Goal: Transaction & Acquisition: Purchase product/service

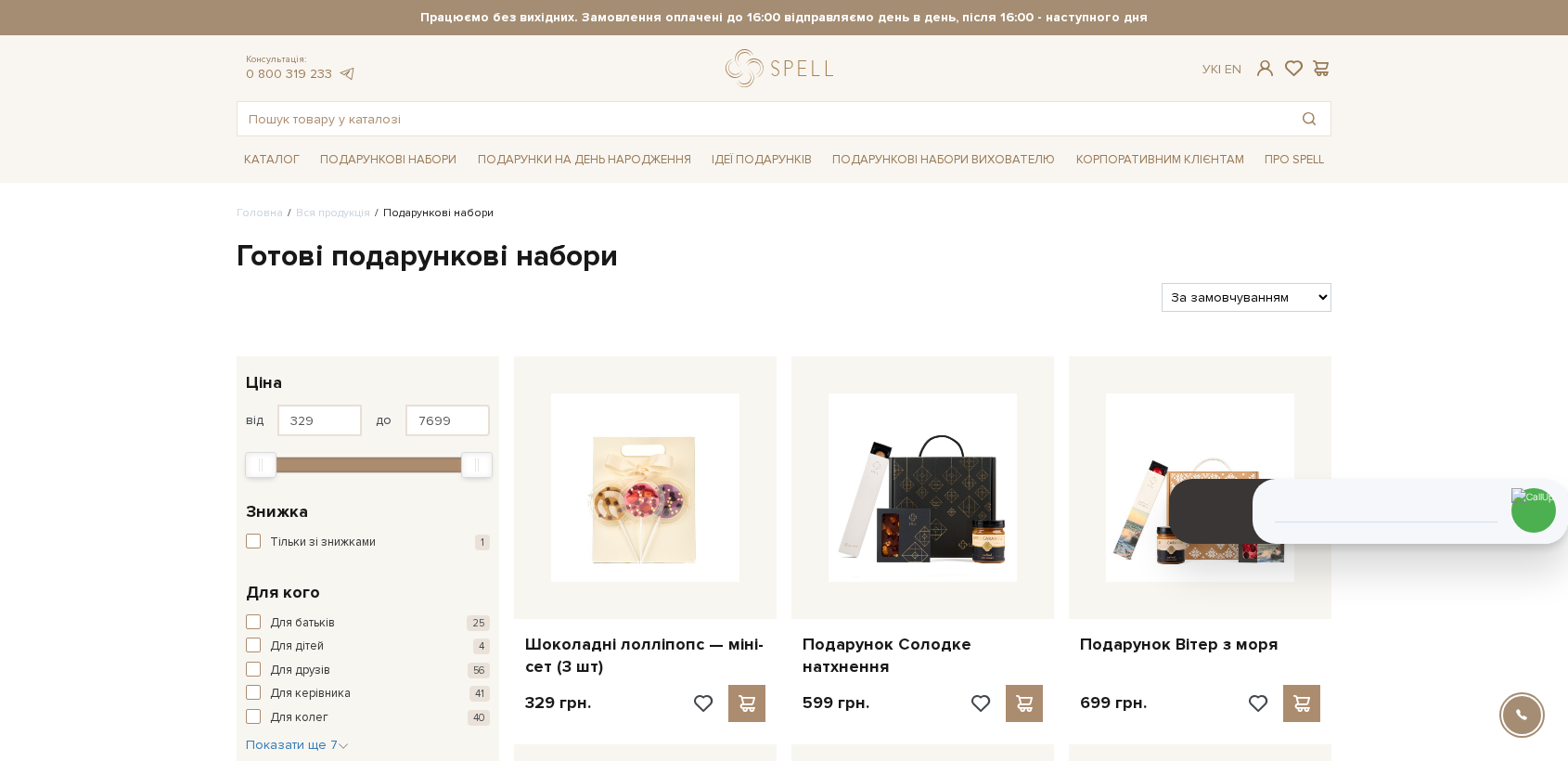
click at [1238, 300] on select "За замовчуванням За Ціною (зростання) За Ціною (зменшення) Новинки За популярні…" at bounding box center [1246, 297] width 169 height 29
select select "[URL][DOMAIN_NAME]"
click at [1161, 283] on select "За замовчуванням За Ціною (зростання) За Ціною (зменшення) Новинки За популярні…" at bounding box center [1246, 297] width 169 height 29
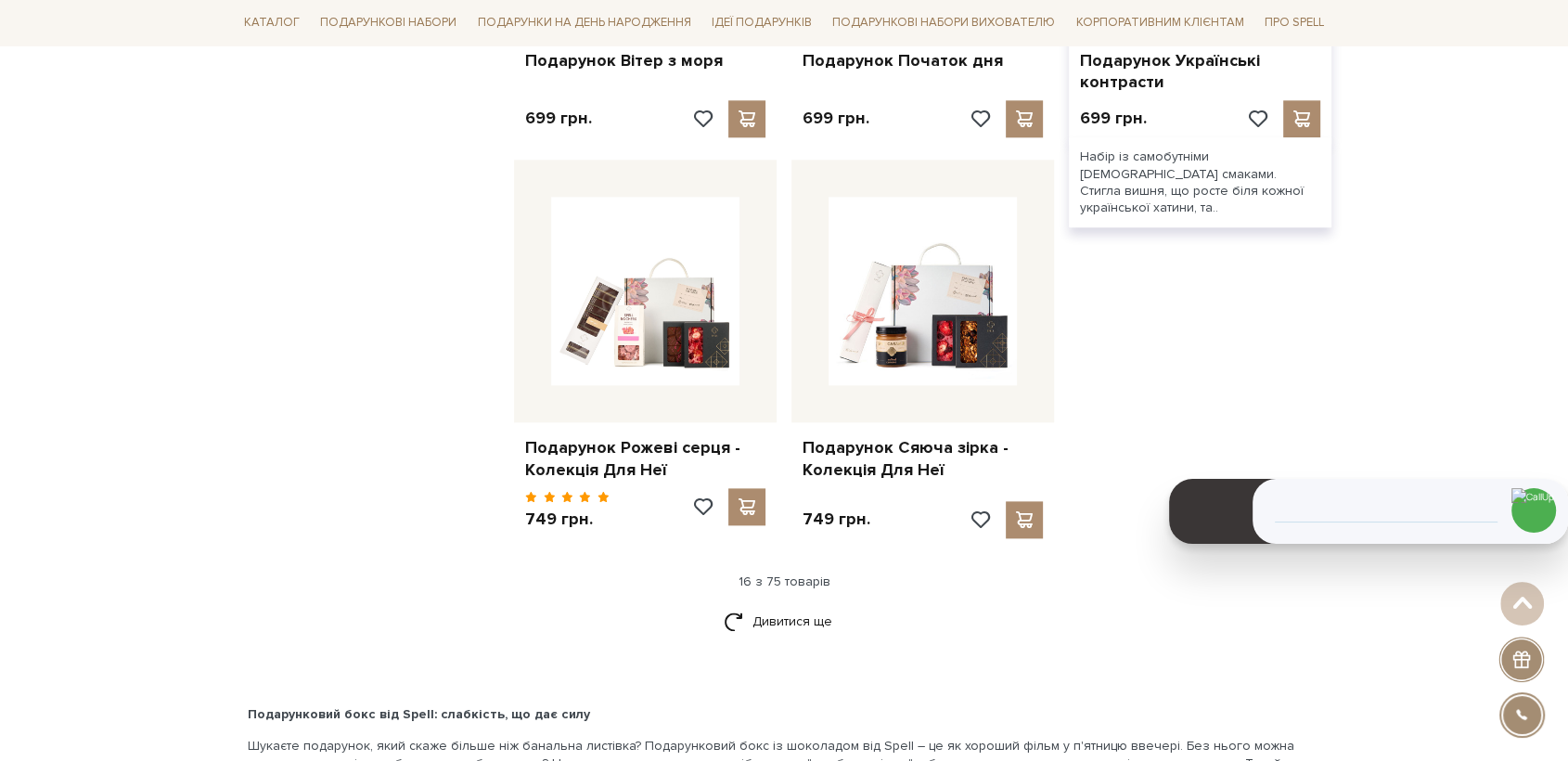
scroll to position [2165, 0]
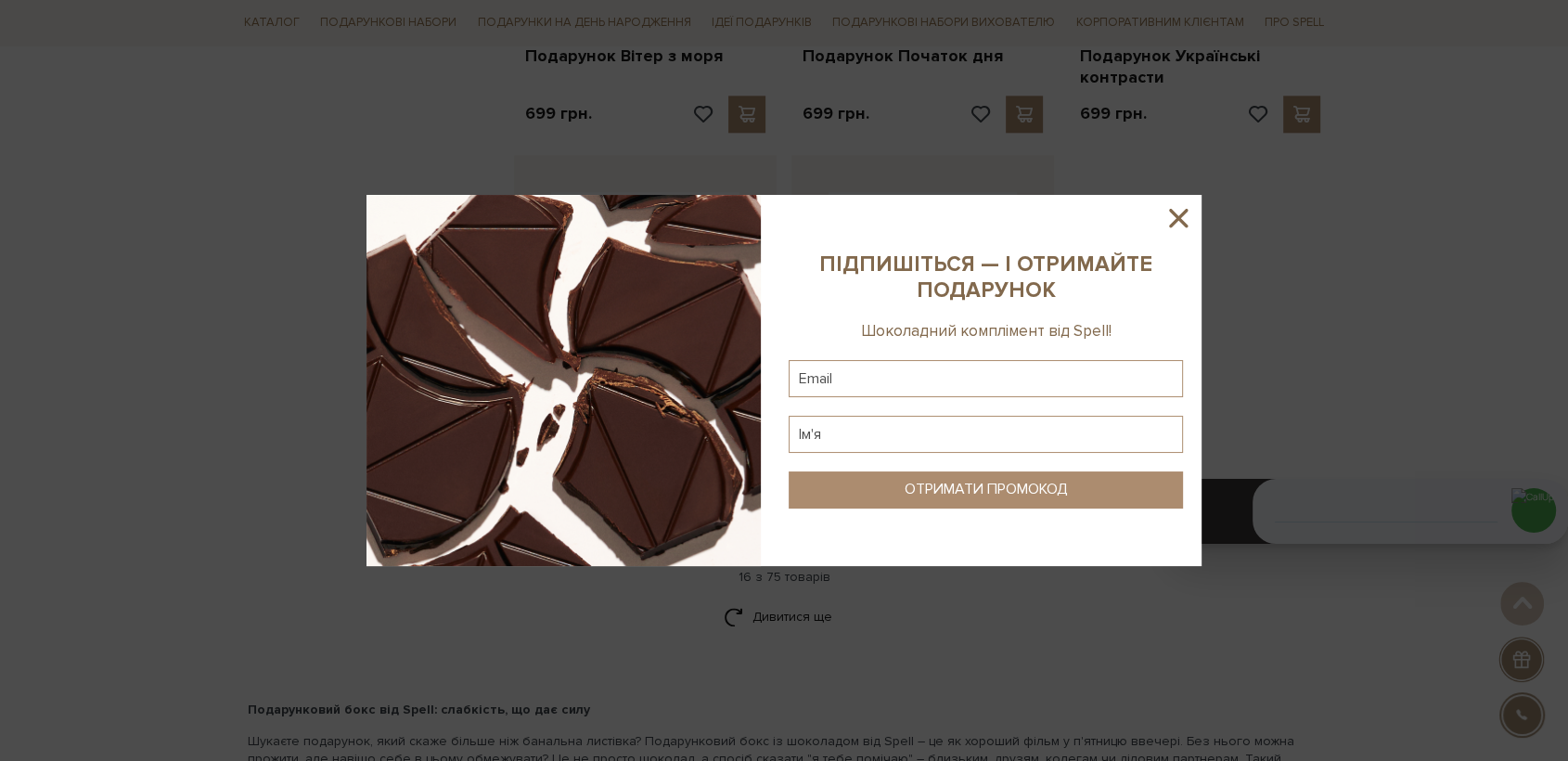
click at [1182, 220] on icon at bounding box center [1178, 217] width 31 height 31
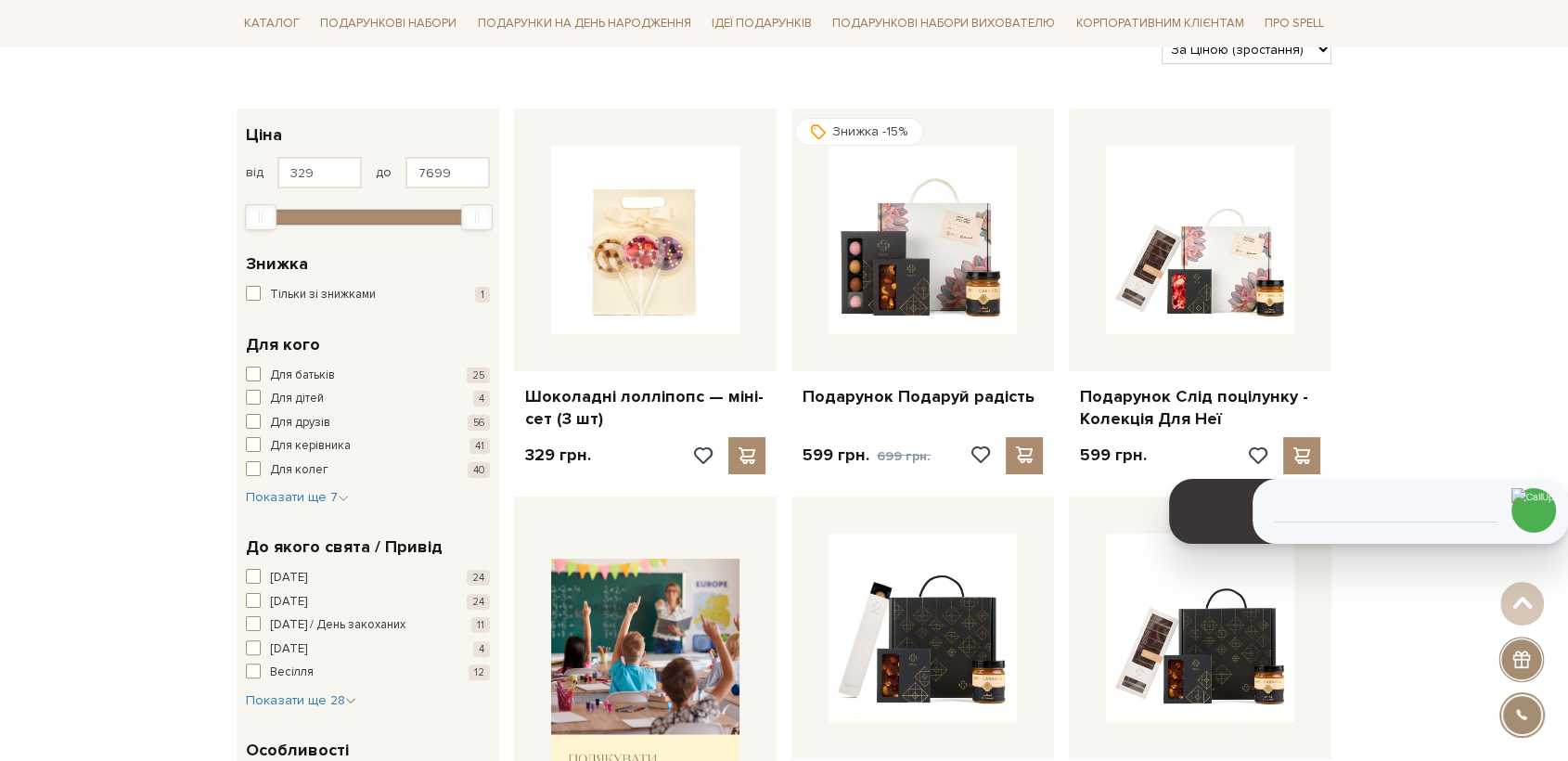
scroll to position [0, 0]
